Goal: Information Seeking & Learning: Learn about a topic

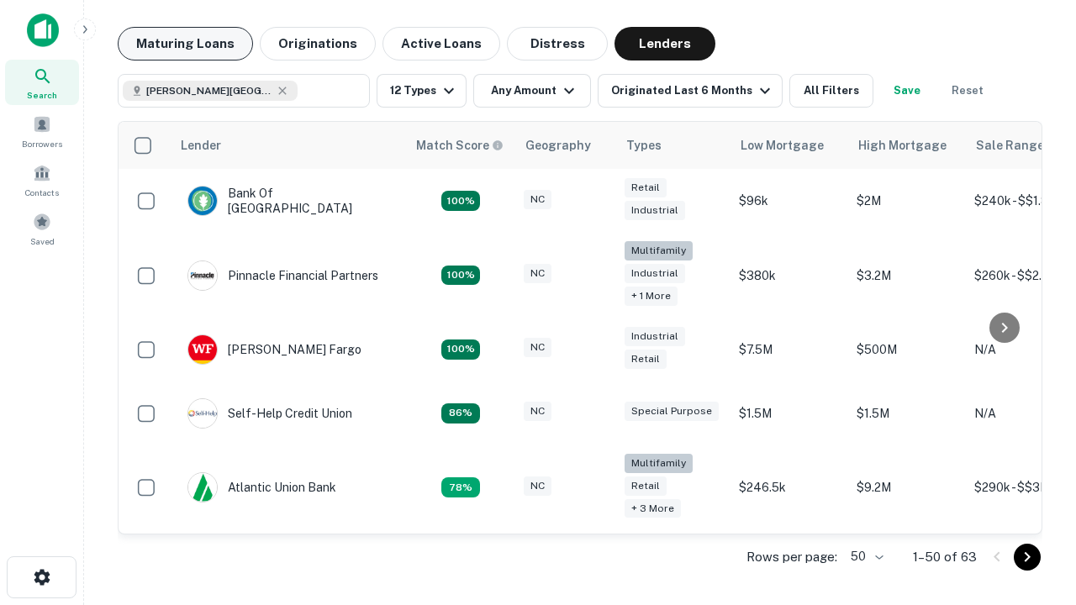
click at [185, 44] on button "Maturing Loans" at bounding box center [185, 44] width 135 height 34
